Goal: Task Accomplishment & Management: Manage account settings

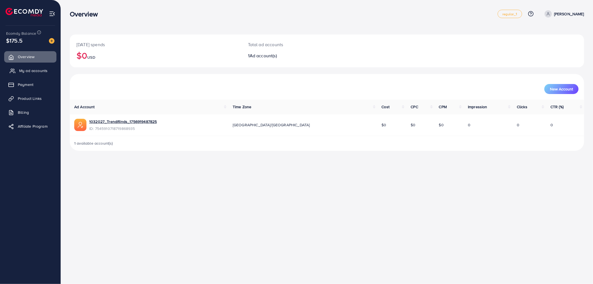
click at [41, 70] on span "My ad accounts" at bounding box center [33, 71] width 28 height 6
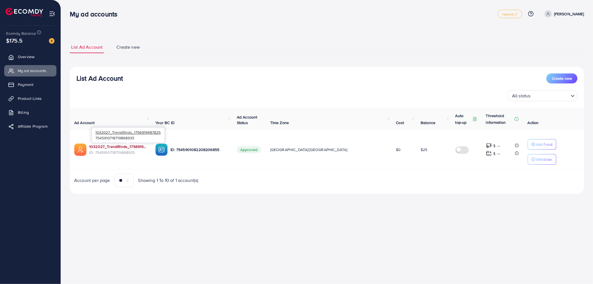
click at [113, 146] on link "1032027_Trendifiinds_1756919487825" at bounding box center [117, 147] width 57 height 6
click at [35, 62] on link "Overview" at bounding box center [30, 56] width 52 height 11
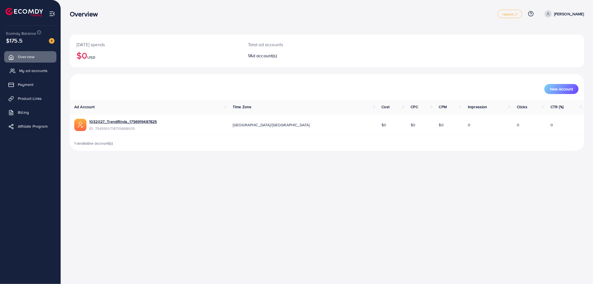
click at [37, 69] on span "My ad accounts" at bounding box center [33, 71] width 28 height 6
